Goal: Find specific page/section: Find specific page/section

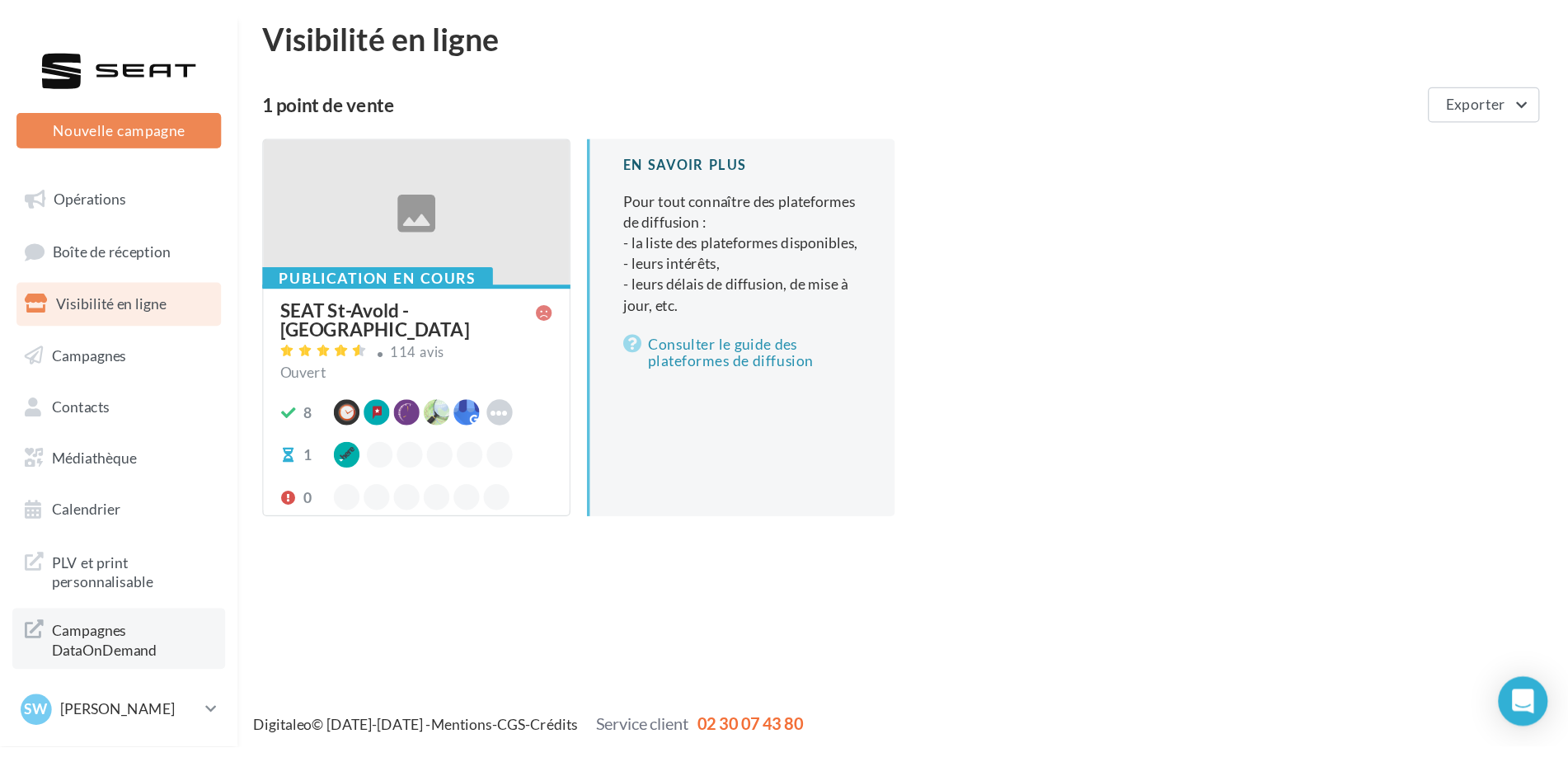
scroll to position [26, 0]
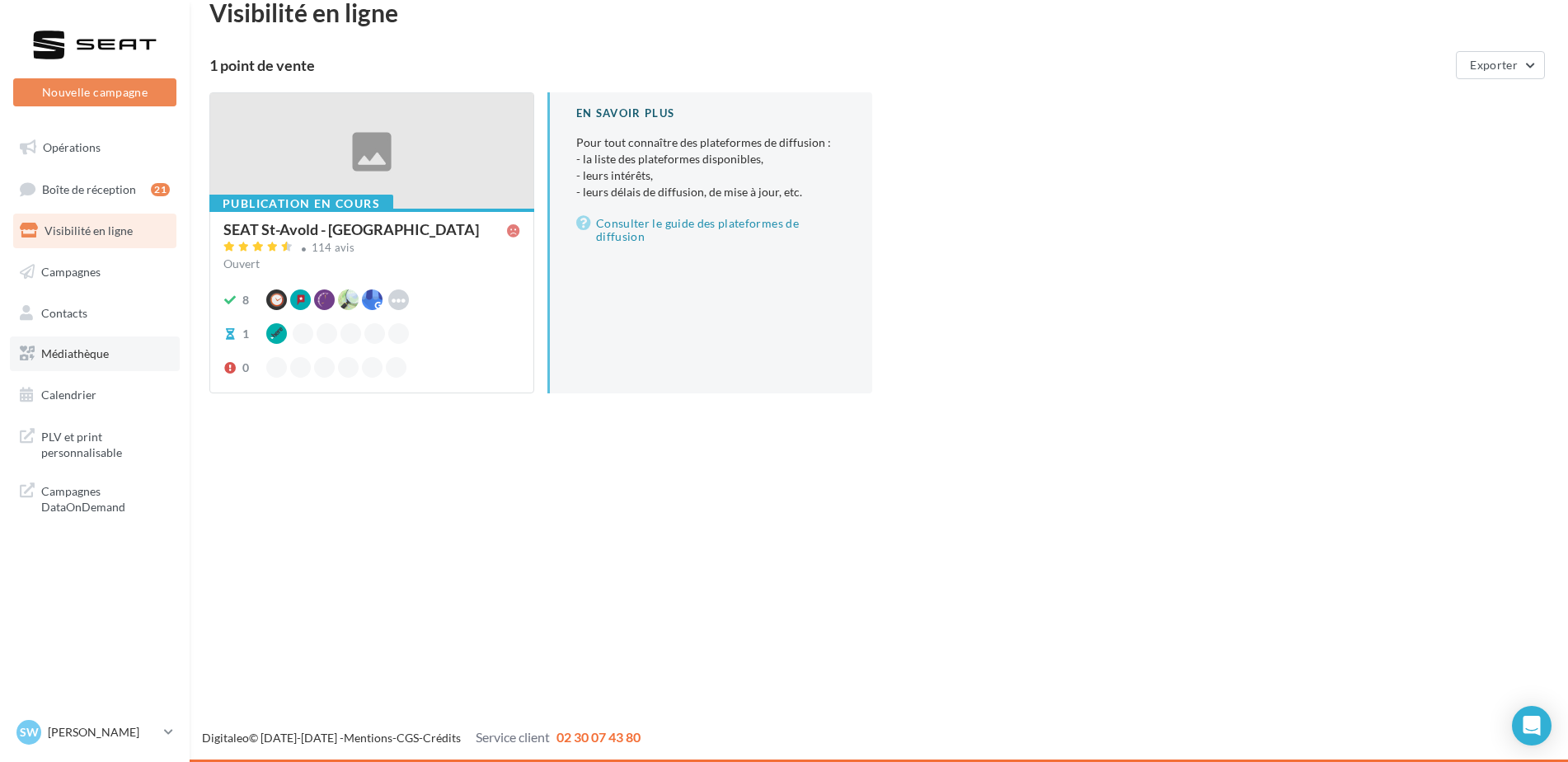
click at [53, 354] on span "Médiathèque" at bounding box center [75, 353] width 68 height 14
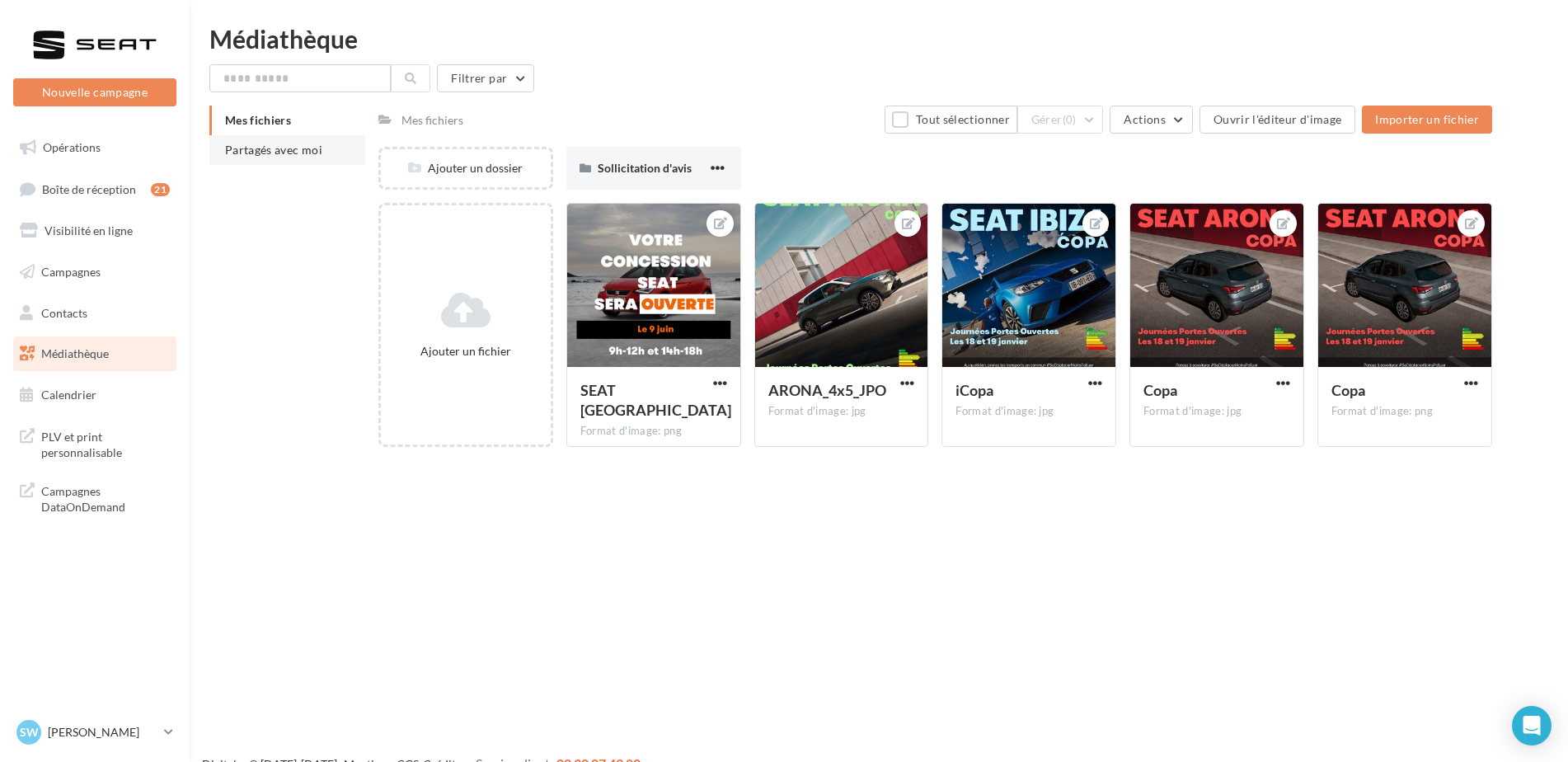
click at [288, 147] on span "Partagés avec moi" at bounding box center [273, 149] width 97 height 14
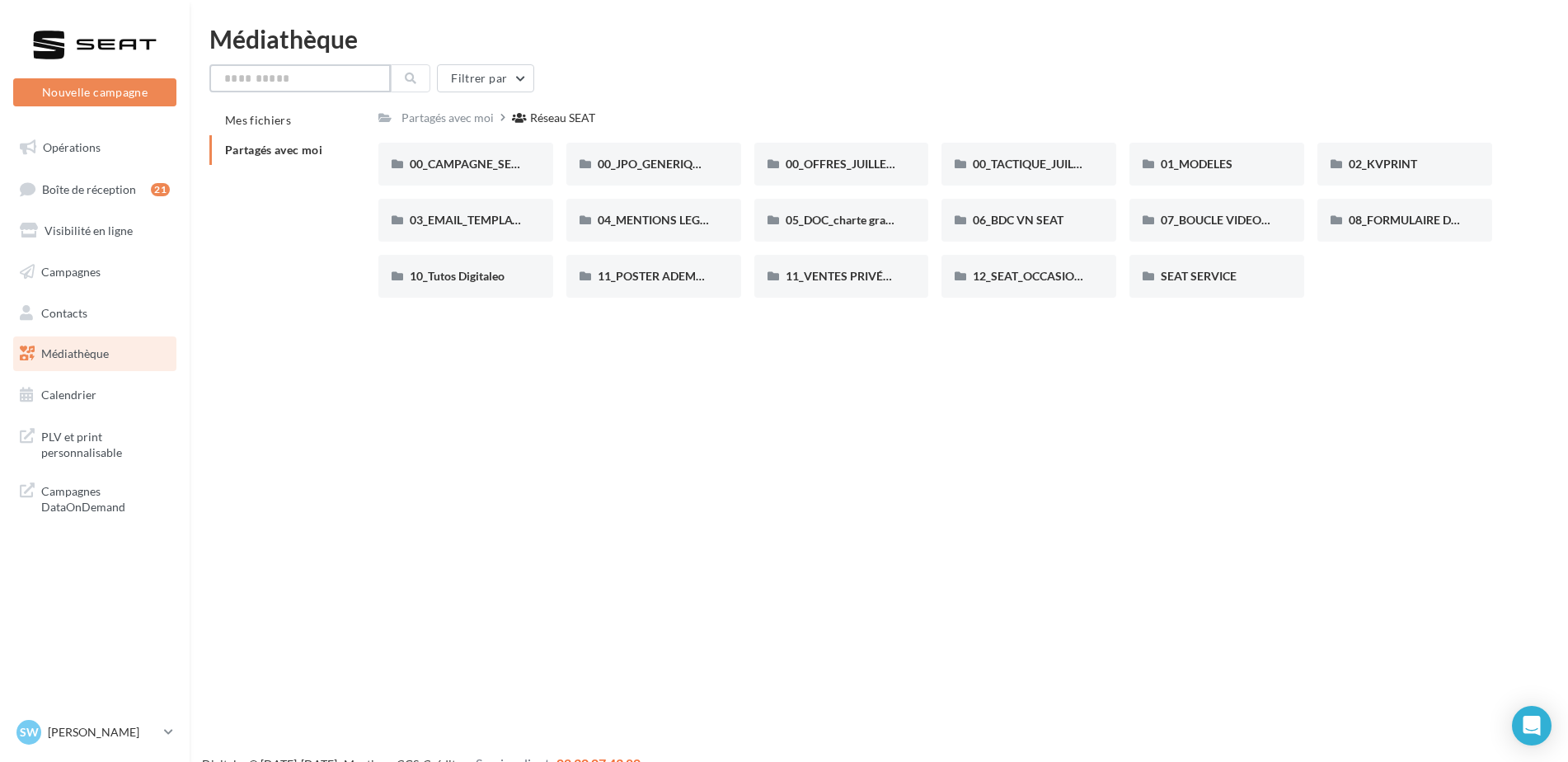
click at [337, 80] on input "text" at bounding box center [300, 78] width 181 height 28
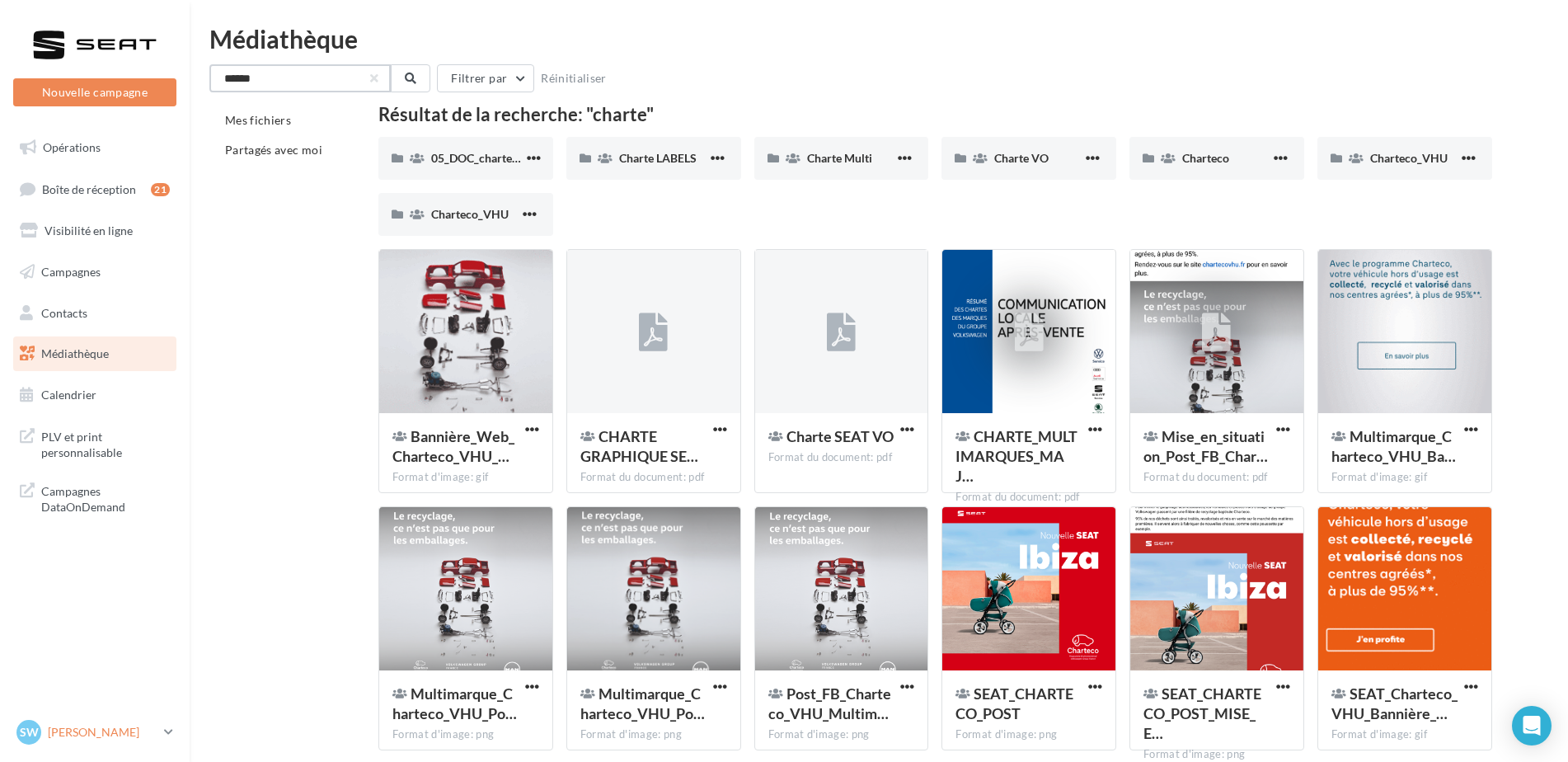
type input "******"
click at [87, 736] on p "[PERSON_NAME]" at bounding box center [103, 732] width 109 height 17
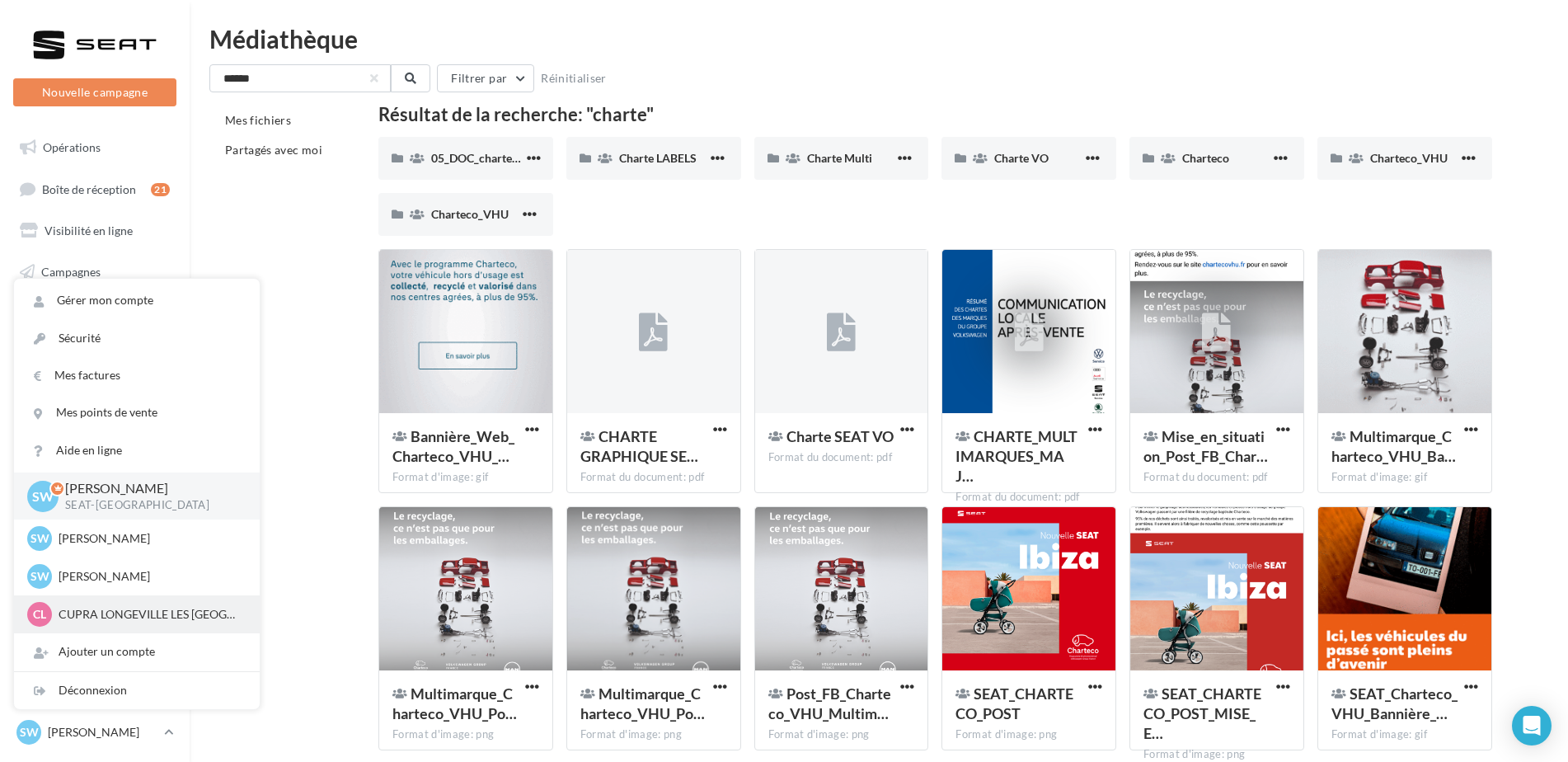
click at [92, 621] on p "CUPRA LONGEVILLE LES ST AVOLD" at bounding box center [149, 615] width 181 height 17
